Goal: Information Seeking & Learning: Learn about a topic

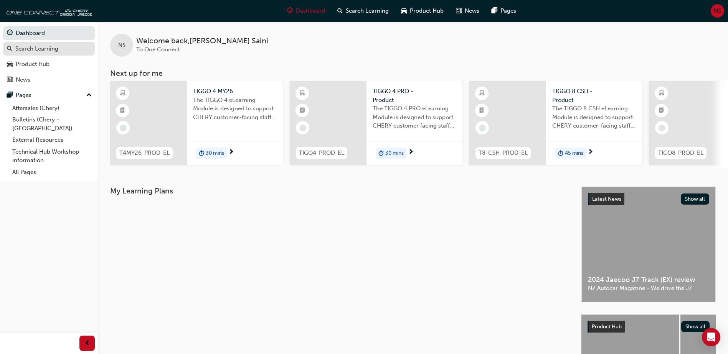
click at [25, 53] on div "Search Learning" at bounding box center [49, 49] width 84 height 10
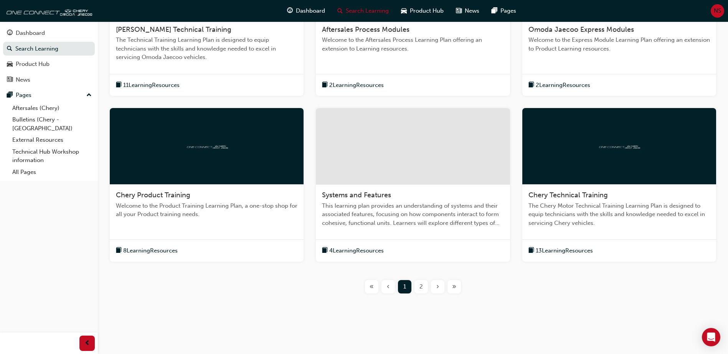
scroll to position [237, 0]
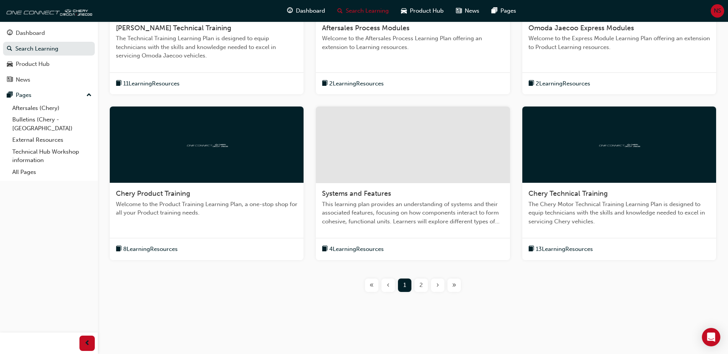
click at [424, 290] on div "2" at bounding box center [420, 285] width 13 height 13
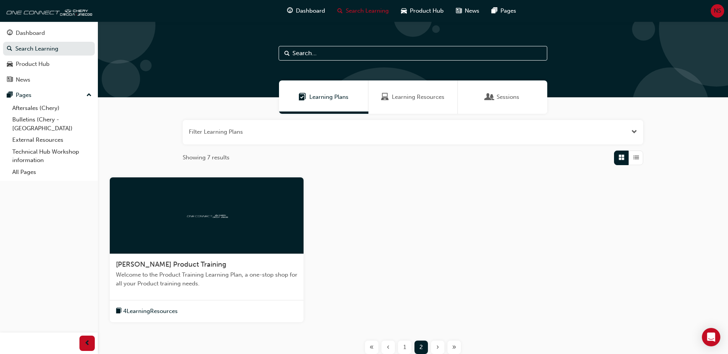
click at [323, 103] on div "Learning Plans" at bounding box center [323, 97] width 89 height 33
click at [336, 129] on button "button" at bounding box center [413, 132] width 460 height 25
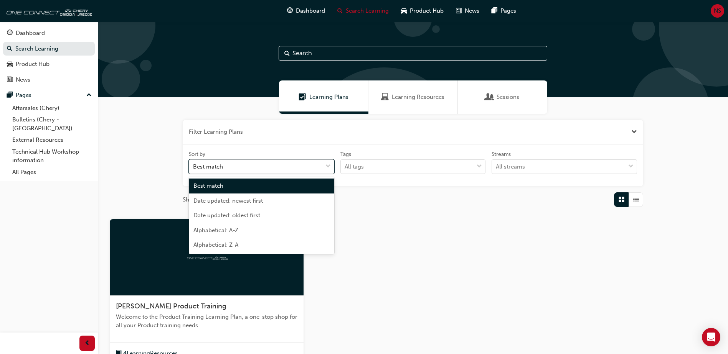
click at [295, 172] on div "Best match" at bounding box center [255, 166] width 133 height 13
click at [194, 170] on input "Sort by option Best match focused, 1 of 5. 5 results available. Use Up and Down…" at bounding box center [193, 166] width 1 height 7
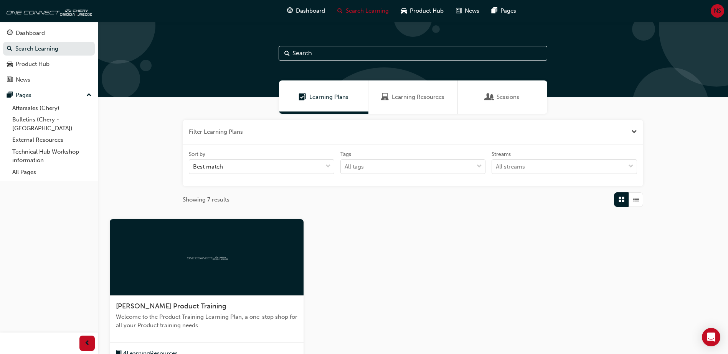
click at [306, 142] on button "button" at bounding box center [413, 132] width 460 height 25
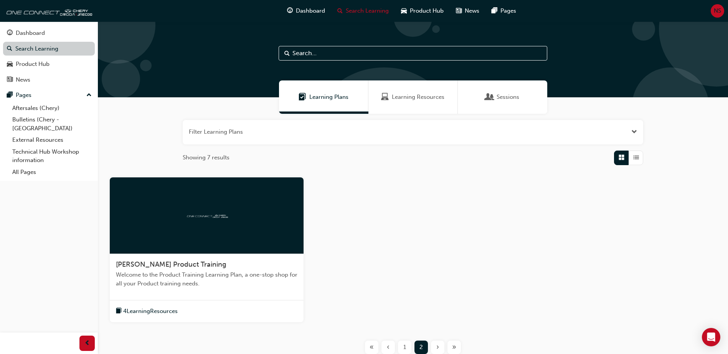
click at [34, 51] on link "Search Learning" at bounding box center [49, 49] width 92 height 14
click at [412, 106] on div "Learning Resources" at bounding box center [412, 97] width 89 height 33
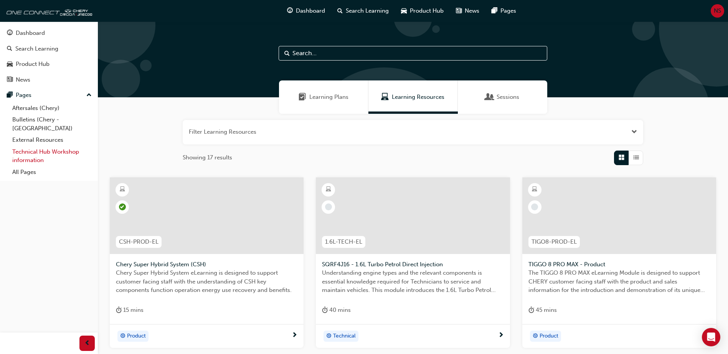
click at [45, 146] on link "Technical Hub Workshop information" at bounding box center [52, 156] width 86 height 20
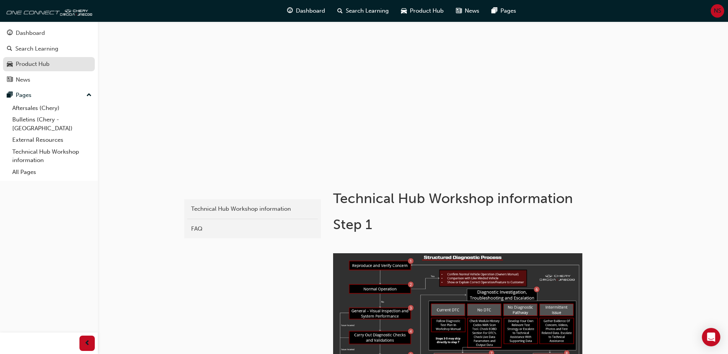
click at [29, 58] on link "Product Hub" at bounding box center [49, 64] width 92 height 14
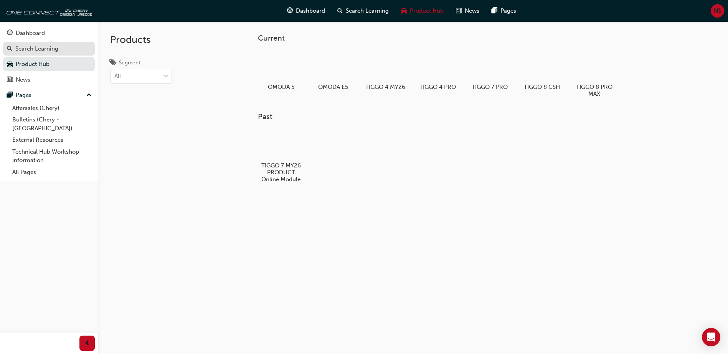
click at [38, 50] on div "Search Learning" at bounding box center [36, 49] width 43 height 9
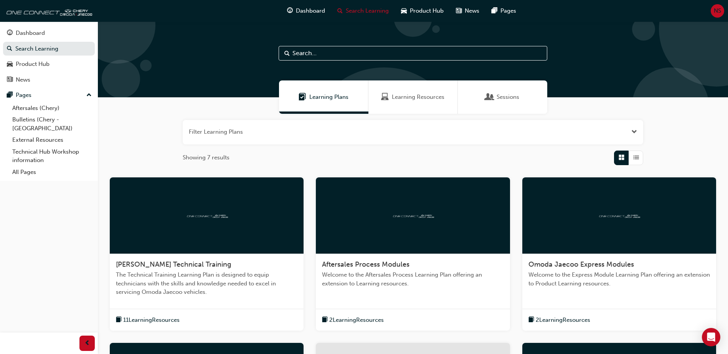
click at [462, 95] on div "Sessions" at bounding box center [502, 97] width 89 height 33
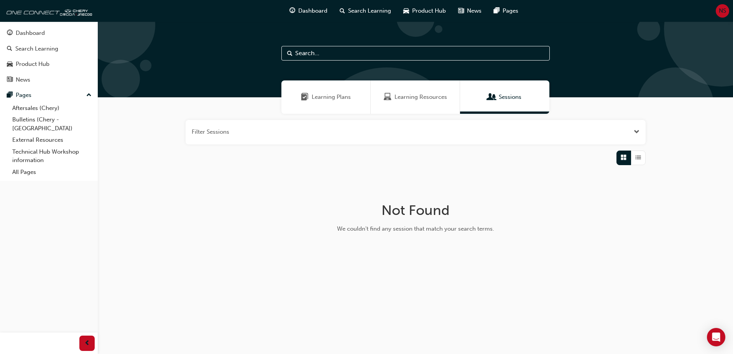
click at [338, 93] on span "Learning Plans" at bounding box center [331, 97] width 39 height 9
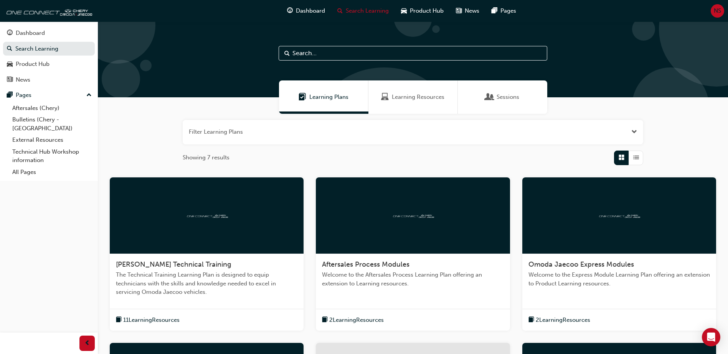
scroll to position [38, 0]
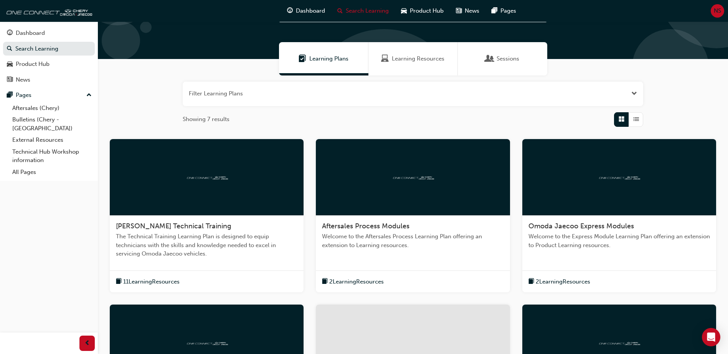
click at [422, 220] on div "Aftersales Process Modules Welcome to the Aftersales Process Learning Plan offe…" at bounding box center [413, 239] width 194 height 46
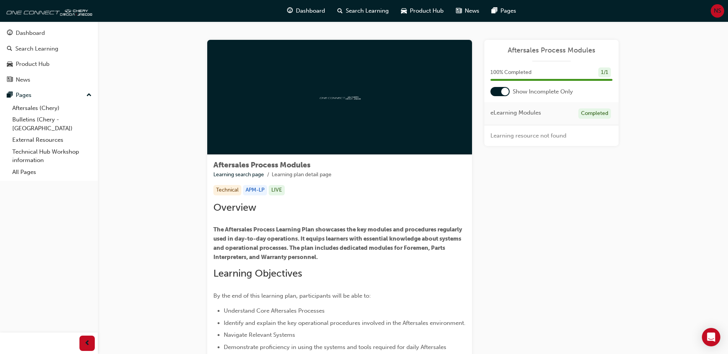
click at [506, 94] on div at bounding box center [505, 92] width 8 height 8
click at [519, 152] on div "Warranty Support ELEARNING WS-PEN" at bounding box center [532, 160] width 56 height 17
click at [520, 157] on link "Warranty Support" at bounding box center [527, 156] width 47 height 7
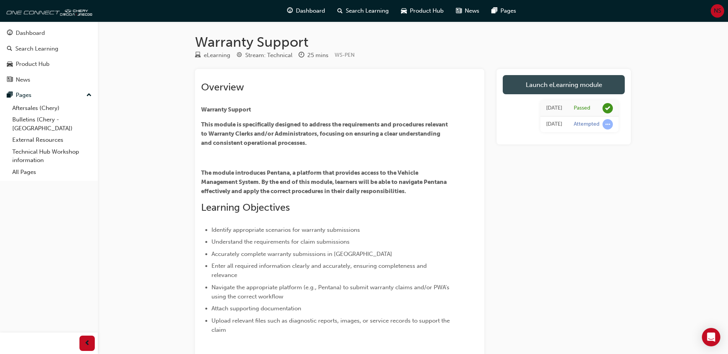
click at [549, 82] on link "Launch eLearning module" at bounding box center [564, 84] width 122 height 19
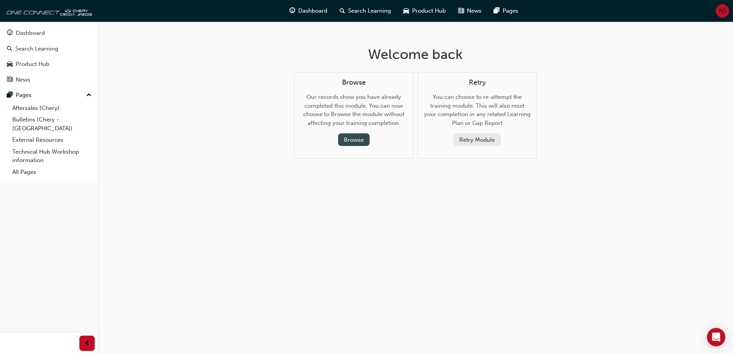
click at [351, 140] on button "Browse" at bounding box center [353, 140] width 31 height 13
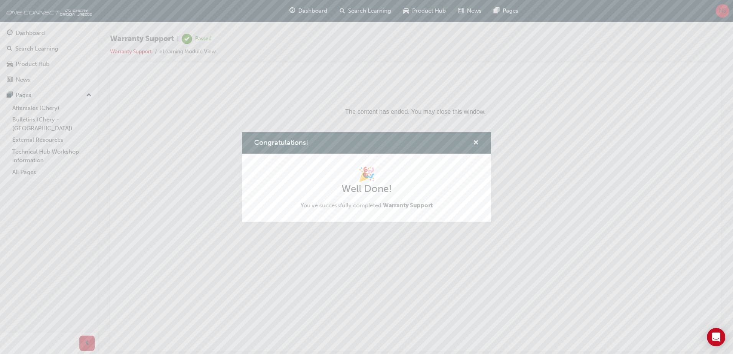
click at [475, 140] on span "cross-icon" at bounding box center [476, 143] width 6 height 7
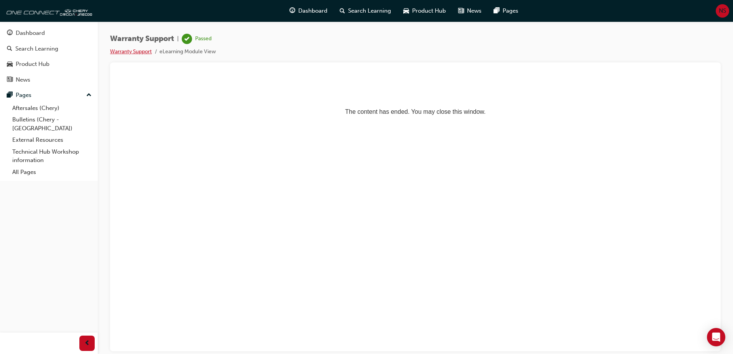
click at [132, 54] on link "Warranty Support" at bounding box center [131, 51] width 42 height 7
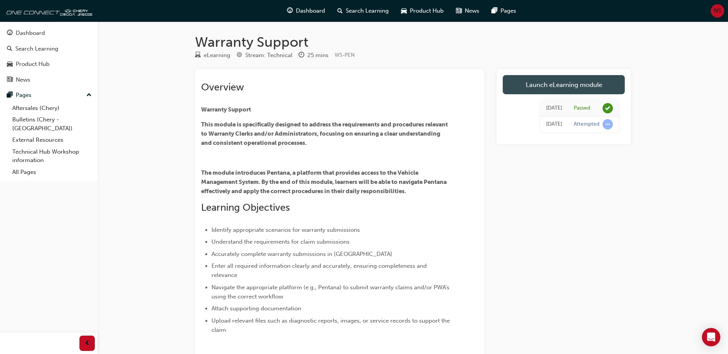
click at [517, 89] on link "Launch eLearning module" at bounding box center [564, 84] width 122 height 19
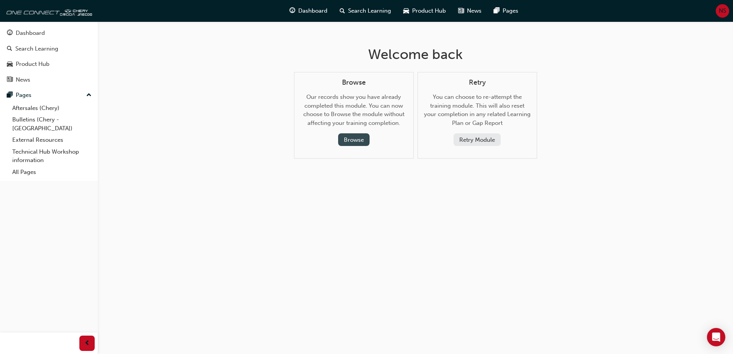
click at [352, 136] on button "Browse" at bounding box center [353, 140] width 31 height 13
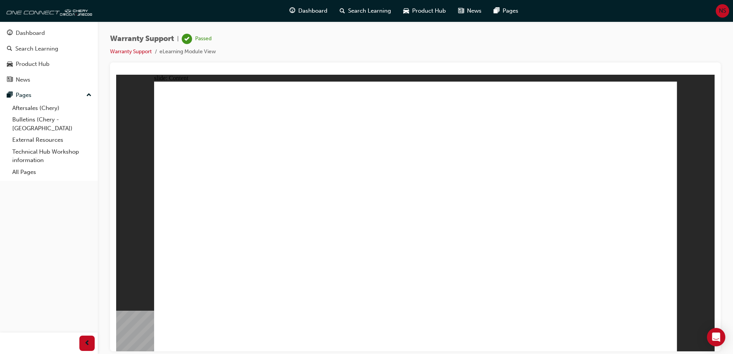
drag, startPoint x: 627, startPoint y: 202, endPoint x: 546, endPoint y: 199, distance: 81.4
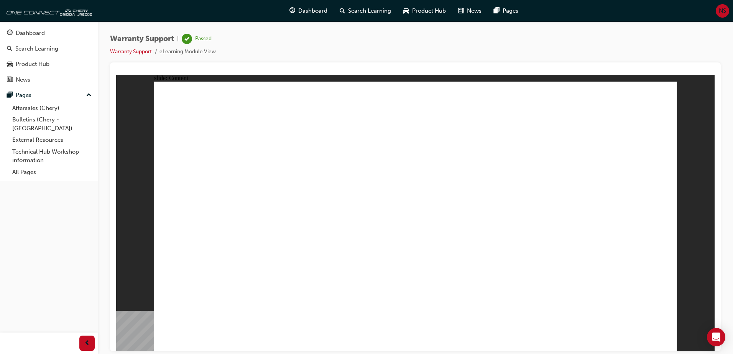
click at [335, 48] on div "Warranty Support | Passed Warranty Support eLearning Module View" at bounding box center [415, 48] width 611 height 29
